Goal: Task Accomplishment & Management: Manage account settings

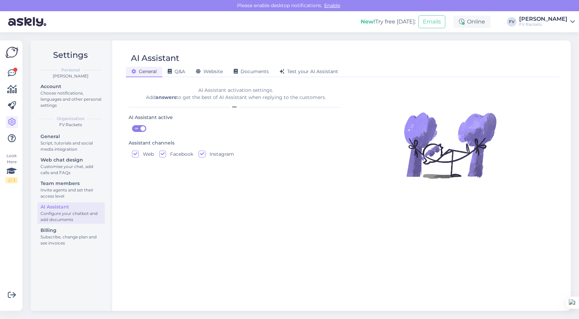
click at [394, 242] on div at bounding box center [450, 193] width 214 height 224
